Goal: Check status: Check status

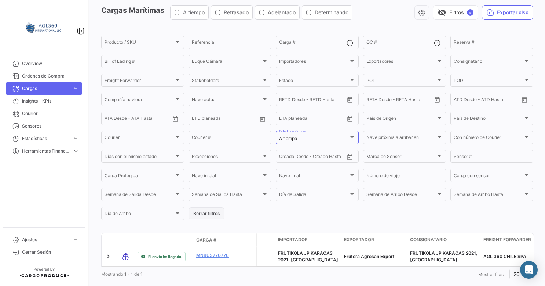
scroll to position [51, 0]
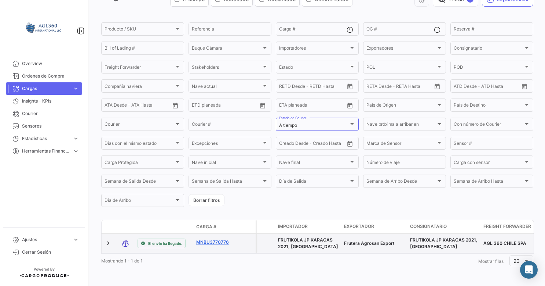
click at [211, 239] on link "MNBU3770776" at bounding box center [215, 242] width 38 height 7
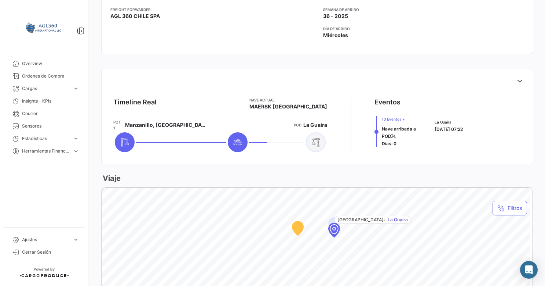
scroll to position [257, 0]
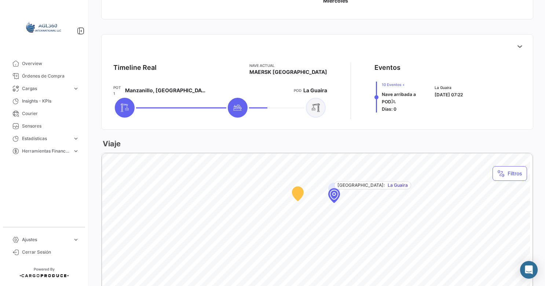
click at [129, 105] on icon at bounding box center [124, 107] width 9 height 9
click at [393, 85] on span "10 Eventos +" at bounding box center [404, 84] width 44 height 6
drag, startPoint x: 389, startPoint y: 86, endPoint x: 374, endPoint y: 86, distance: 14.3
click at [385, 86] on span "10 Eventos +" at bounding box center [404, 84] width 44 height 6
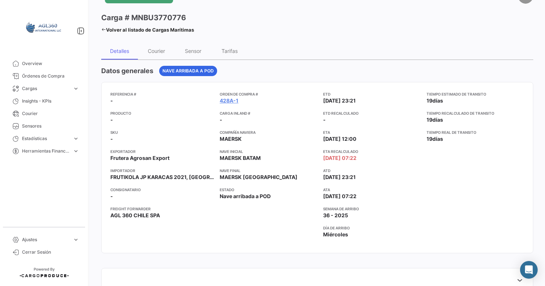
scroll to position [0, 0]
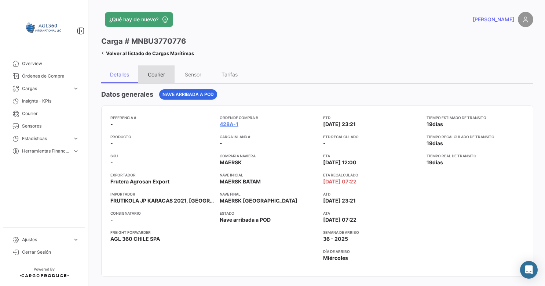
click at [160, 74] on div "Courier" at bounding box center [156, 74] width 17 height 6
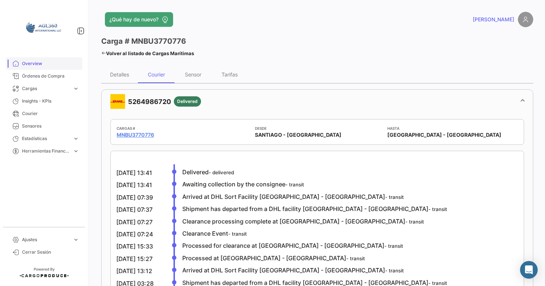
click at [36, 66] on span "Overview" at bounding box center [50, 63] width 57 height 7
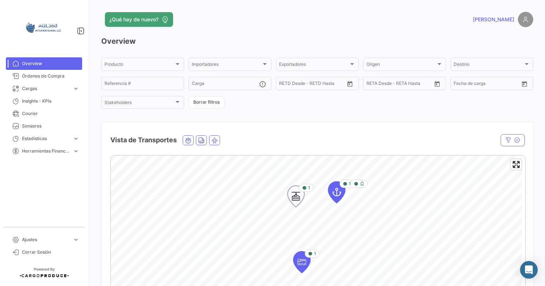
click at [304, 188] on icon "Map marker" at bounding box center [304, 187] width 4 height 4
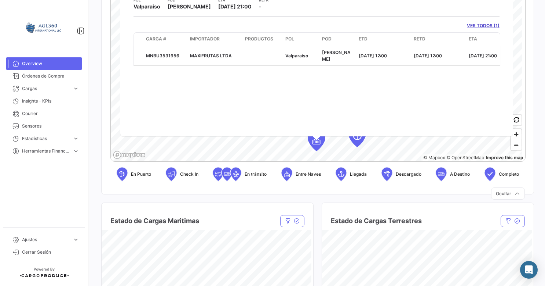
scroll to position [220, 0]
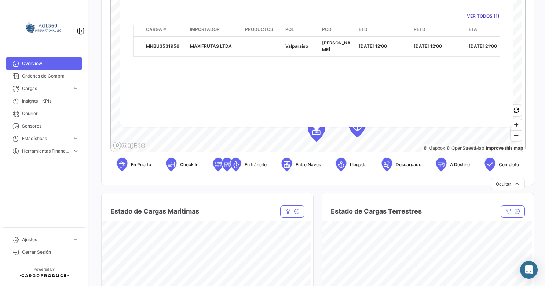
click at [115, 192] on div "Estado de Cargas Maritimas Estado Estado Compañía naviera Compañía naviera Borr…" at bounding box center [207, 275] width 212 height 183
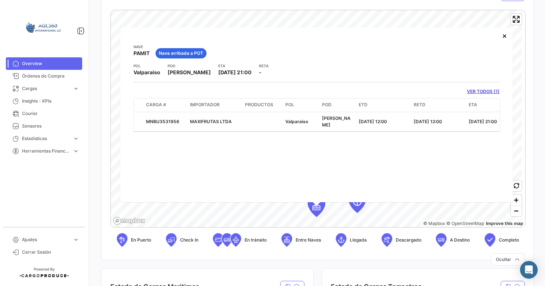
scroll to position [110, 0]
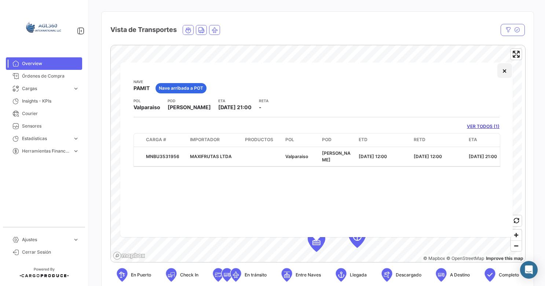
click at [403, 73] on button "×" at bounding box center [505, 70] width 15 height 15
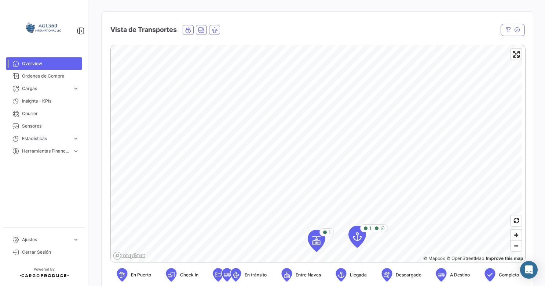
scroll to position [0, 0]
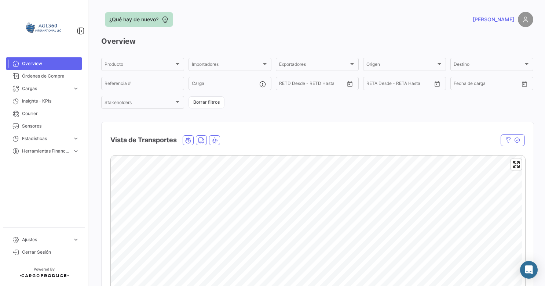
click at [152, 19] on span "¿Qué hay de nuevo?" at bounding box center [133, 19] width 49 height 7
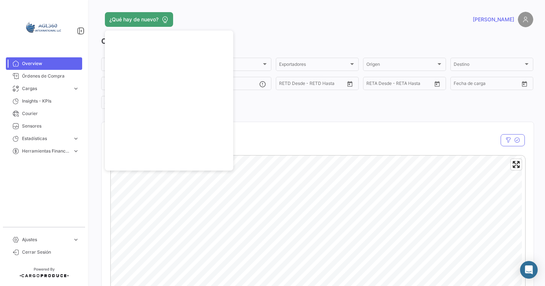
drag, startPoint x: 289, startPoint y: 123, endPoint x: 281, endPoint y: 122, distance: 8.1
click at [289, 123] on div "Vista de Transportes" at bounding box center [318, 135] width 432 height 27
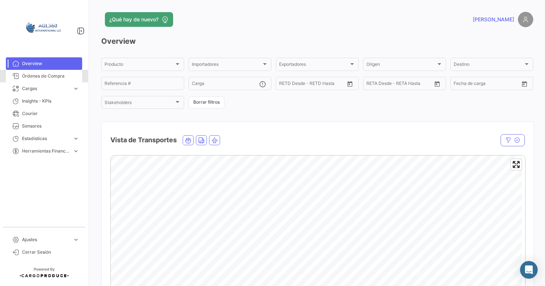
drag, startPoint x: 59, startPoint y: 77, endPoint x: 70, endPoint y: 48, distance: 30.5
click at [59, 77] on span "Órdenes de Compra" at bounding box center [50, 76] width 57 height 7
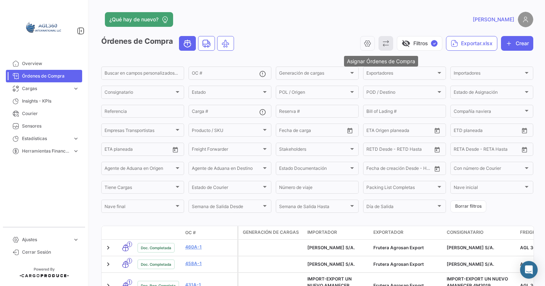
click at [382, 45] on icon "button" at bounding box center [385, 43] width 7 height 7
click at [341, 43] on div at bounding box center [272, 143] width 545 height 286
click at [366, 42] on icon "button" at bounding box center [367, 43] width 7 height 7
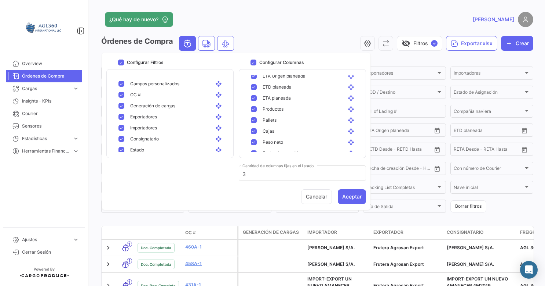
scroll to position [257, 0]
click at [321, 30] on app-header "¿Qué hay de nuevo? [PERSON_NAME]" at bounding box center [317, 24] width 432 height 24
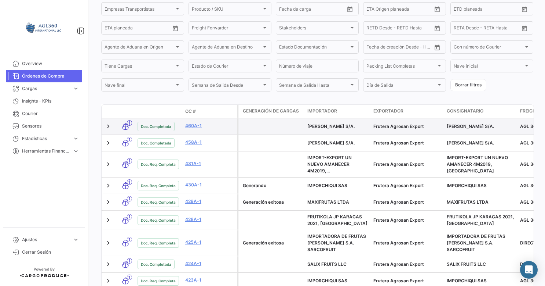
scroll to position [110, 0]
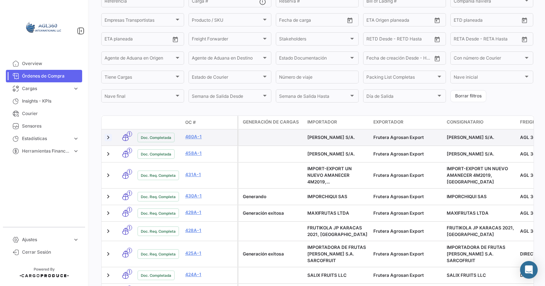
click at [110, 137] on link at bounding box center [108, 137] width 7 height 7
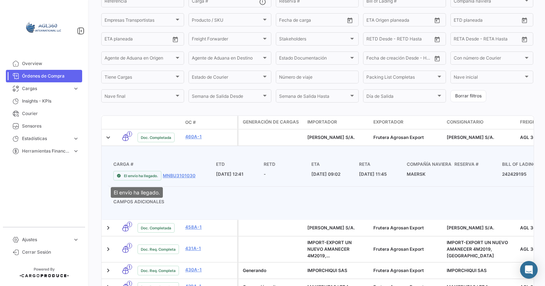
click at [145, 178] on span "El envío ha llegado." at bounding box center [141, 175] width 34 height 6
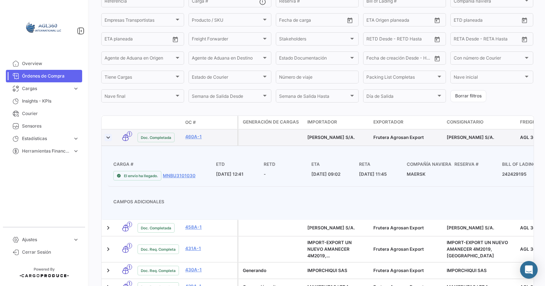
click at [108, 139] on link at bounding box center [108, 137] width 7 height 7
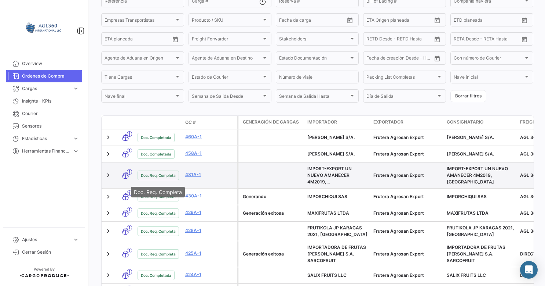
click at [166, 176] on span "Doc. Req. Completa" at bounding box center [158, 175] width 35 height 6
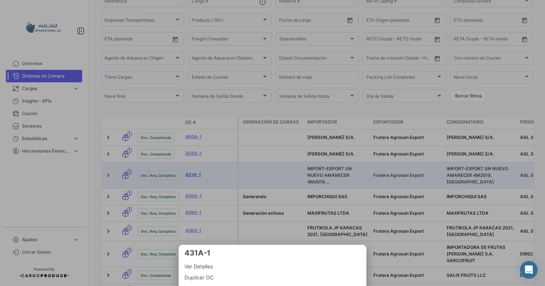
click at [193, 177] on div at bounding box center [272, 143] width 545 height 286
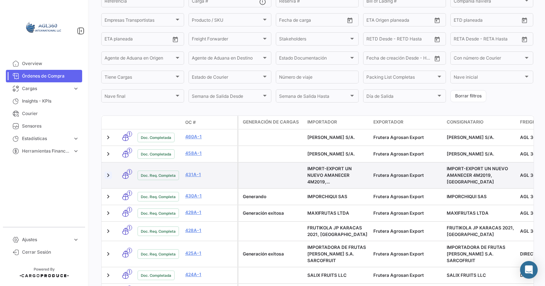
click at [110, 175] on link at bounding box center [108, 174] width 7 height 7
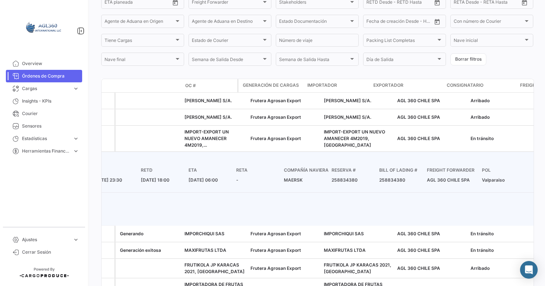
scroll to position [0, 0]
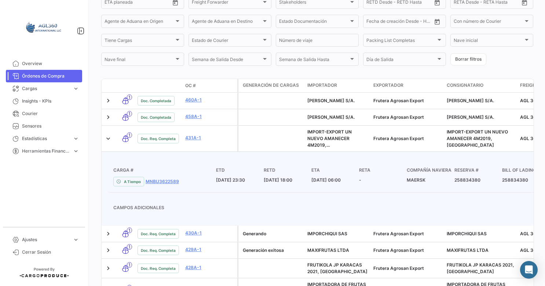
drag, startPoint x: 502, startPoint y: 175, endPoint x: 31, endPoint y: 181, distance: 470.9
click at [31, 181] on mat-sidenav-container "Overview Órdenes de Compra Cargas expand_more Cargas Aéreas Cargas Marítimas Ca…" at bounding box center [272, 143] width 545 height 286
click at [160, 179] on div "A Tiempo MNBU3622589" at bounding box center [164, 182] width 103 height 10
click at [160, 181] on link "MNBU3622589" at bounding box center [162, 181] width 33 height 7
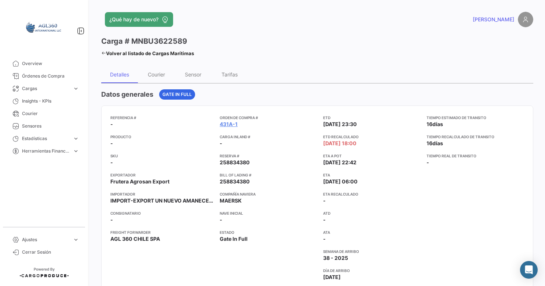
scroll to position [37, 0]
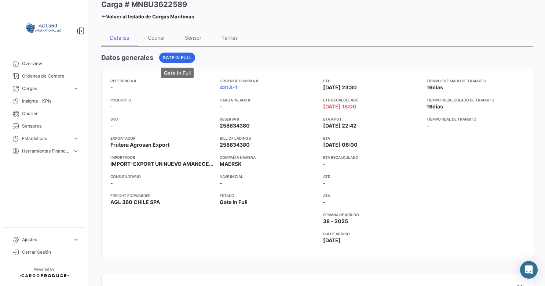
click at [169, 57] on span "Gate In Full" at bounding box center [177, 57] width 29 height 7
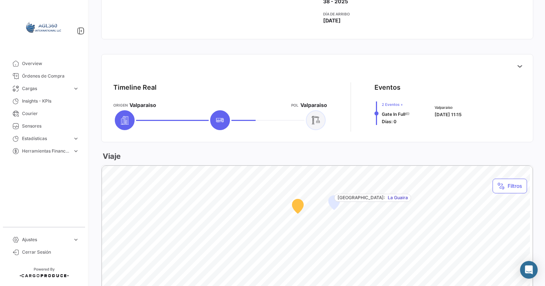
scroll to position [257, 0]
click at [129, 120] on icon at bounding box center [124, 119] width 9 height 9
click at [403, 67] on icon at bounding box center [519, 65] width 7 height 7
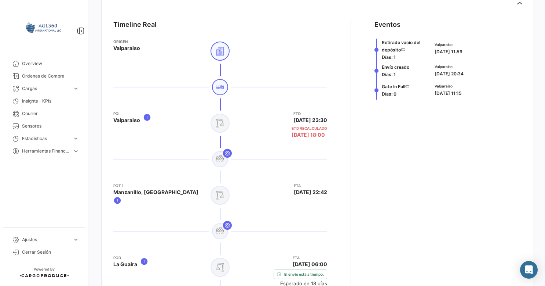
scroll to position [330, 0]
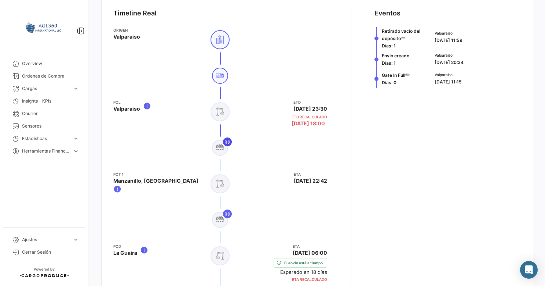
click at [230, 142] on button at bounding box center [227, 141] width 9 height 9
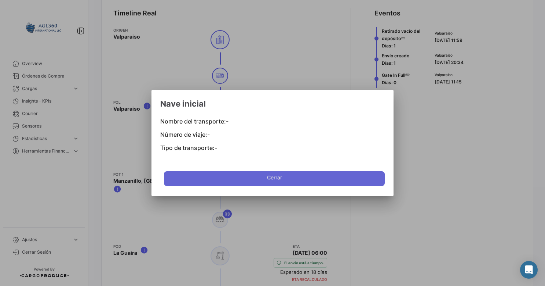
click at [257, 181] on button "Cerrar" at bounding box center [274, 178] width 221 height 15
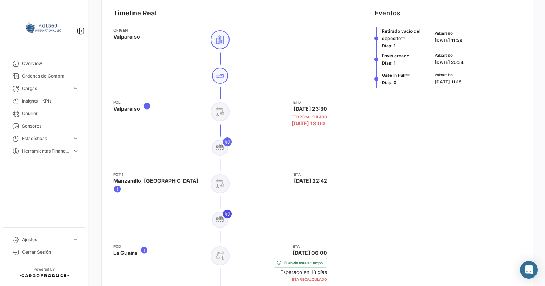
click at [228, 211] on icon at bounding box center [228, 214] width 6 height 6
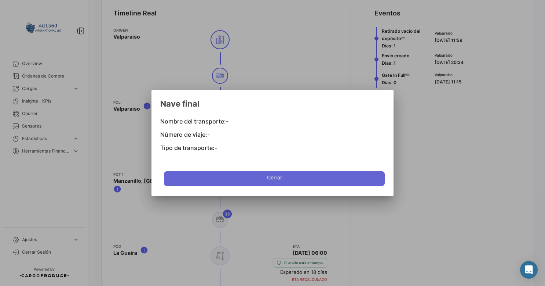
drag, startPoint x: 252, startPoint y: 178, endPoint x: 231, endPoint y: 161, distance: 27.2
click at [252, 175] on button "Cerrar" at bounding box center [274, 178] width 221 height 15
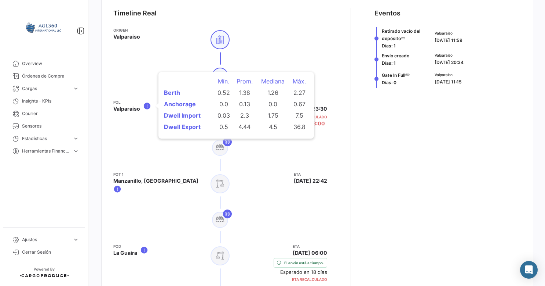
click at [146, 106] on icon at bounding box center [147, 105] width 8 height 9
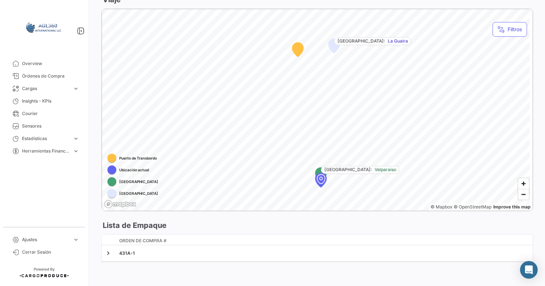
scroll to position [708, 0]
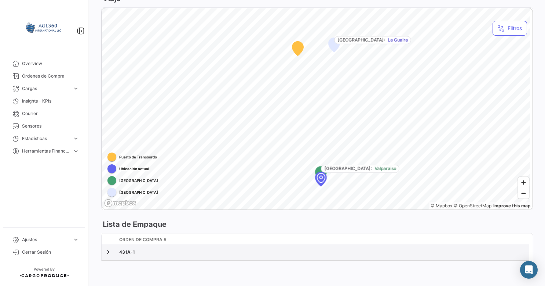
click at [112, 253] on div at bounding box center [109, 252] width 9 height 10
click at [109, 252] on link at bounding box center [108, 251] width 7 height 7
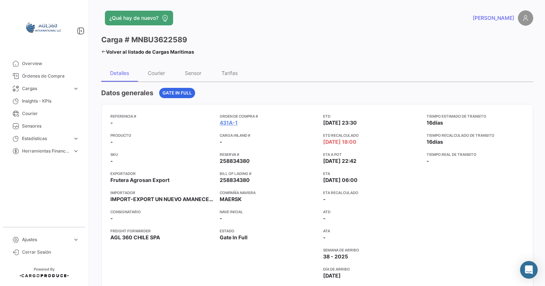
scroll to position [0, 0]
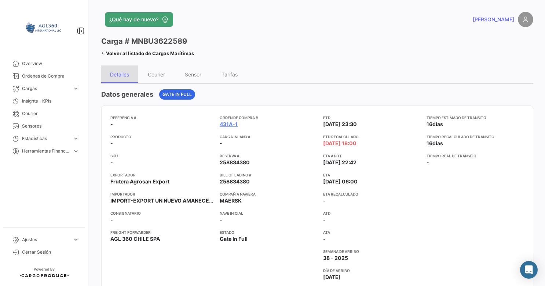
click at [127, 75] on div "Detalles" at bounding box center [119, 74] width 19 height 6
click at [166, 75] on div "Courier" at bounding box center [156, 74] width 37 height 18
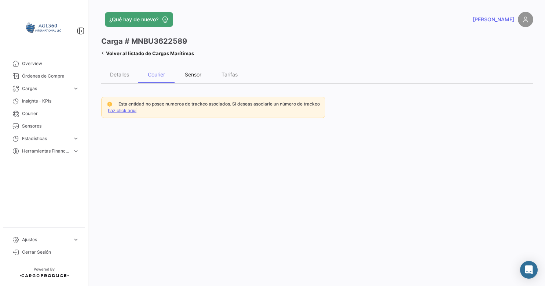
click at [195, 76] on div "Sensor" at bounding box center [193, 74] width 17 height 6
